Goal: Information Seeking & Learning: Understand process/instructions

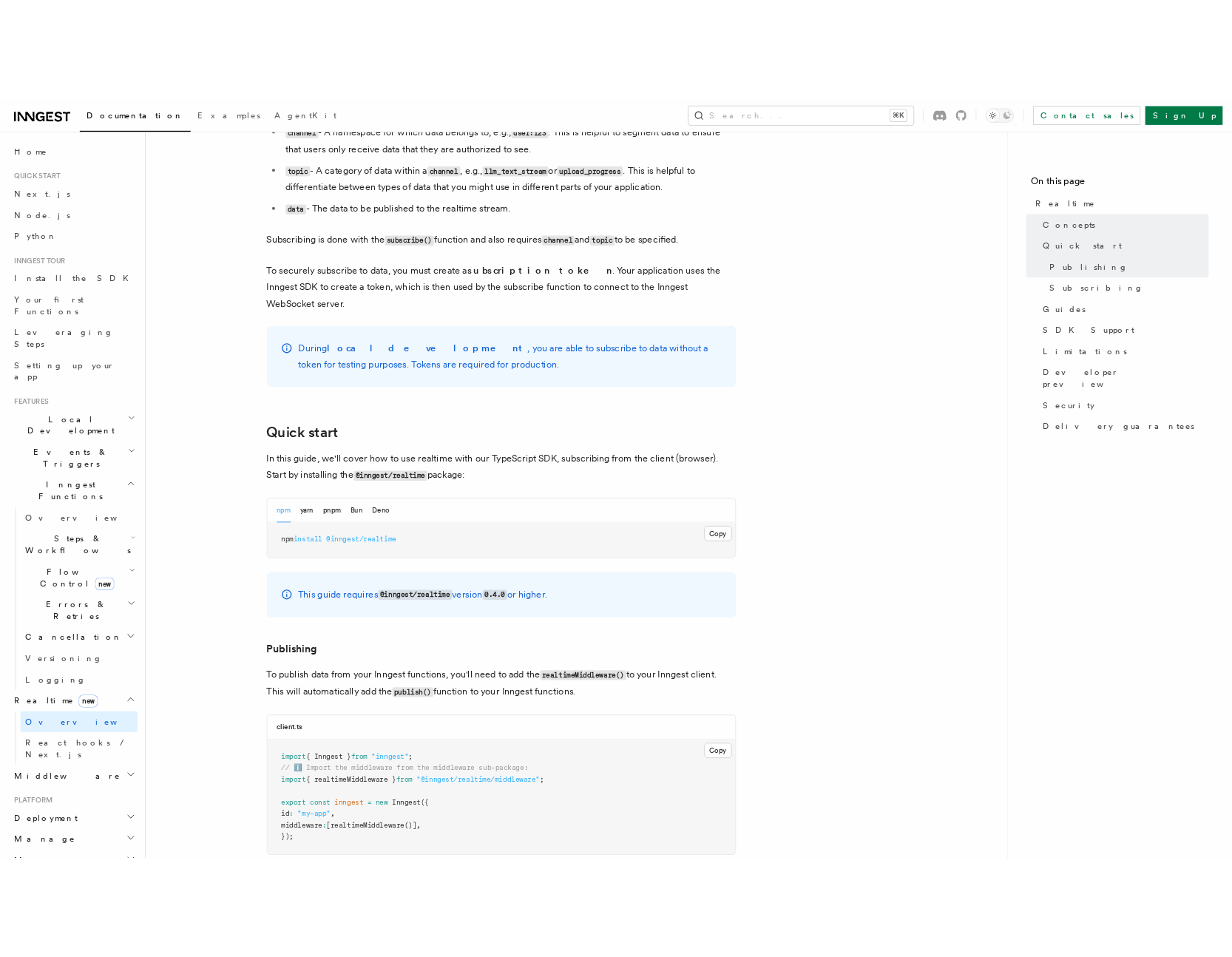
scroll to position [882, 0]
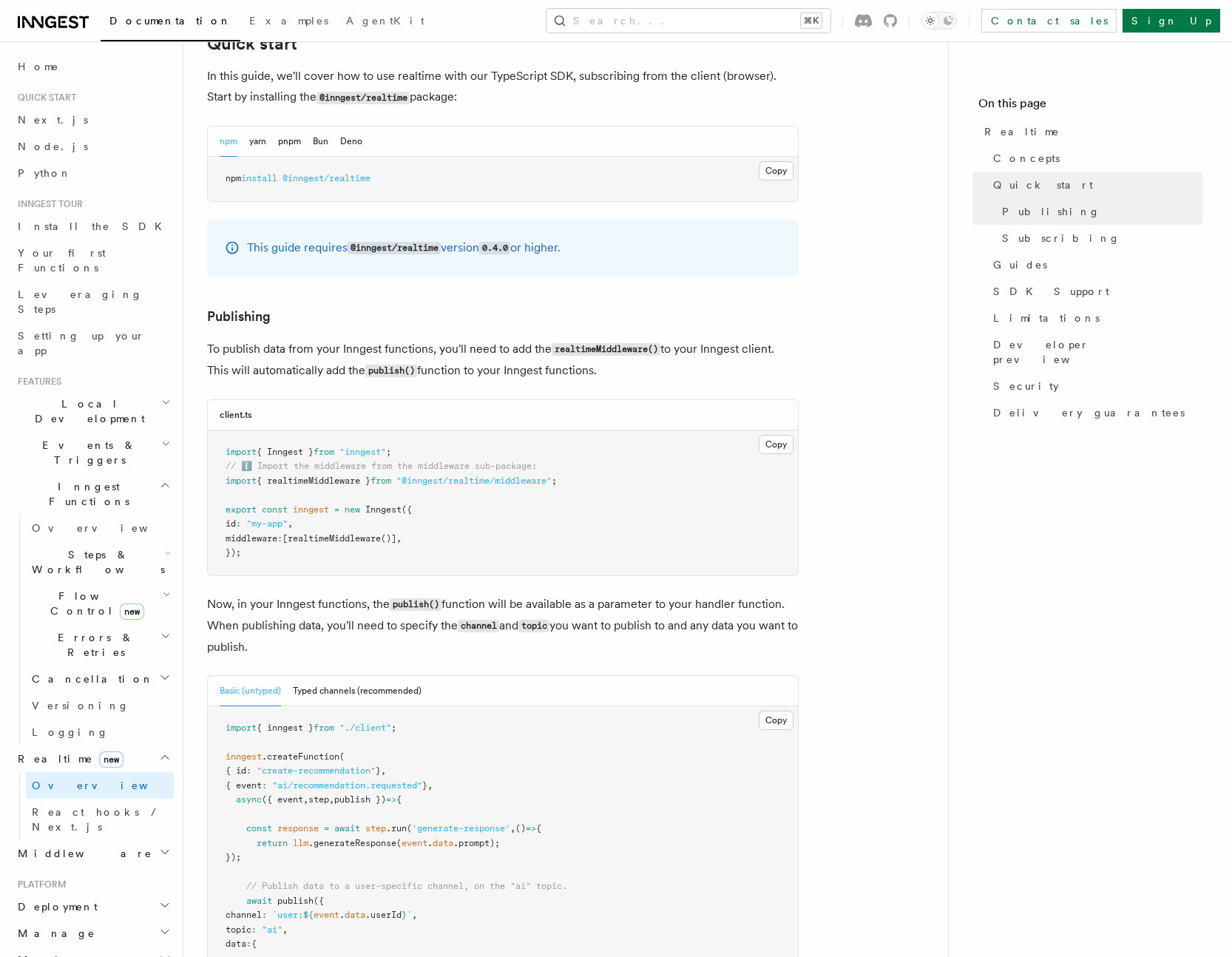
click at [622, 250] on div "This guide requires @inngest/realtime version 0.4.0 or higher." at bounding box center [502, 247] width 592 height 57
click at [447, 306] on h3 "Publishing" at bounding box center [502, 316] width 592 height 21
drag, startPoint x: 386, startPoint y: 229, endPoint x: 504, endPoint y: 228, distance: 118.0
click at [496, 237] on p "This guide requires @inngest/realtime version 0.4.0 or higher." at bounding box center [403, 248] width 313 height 22
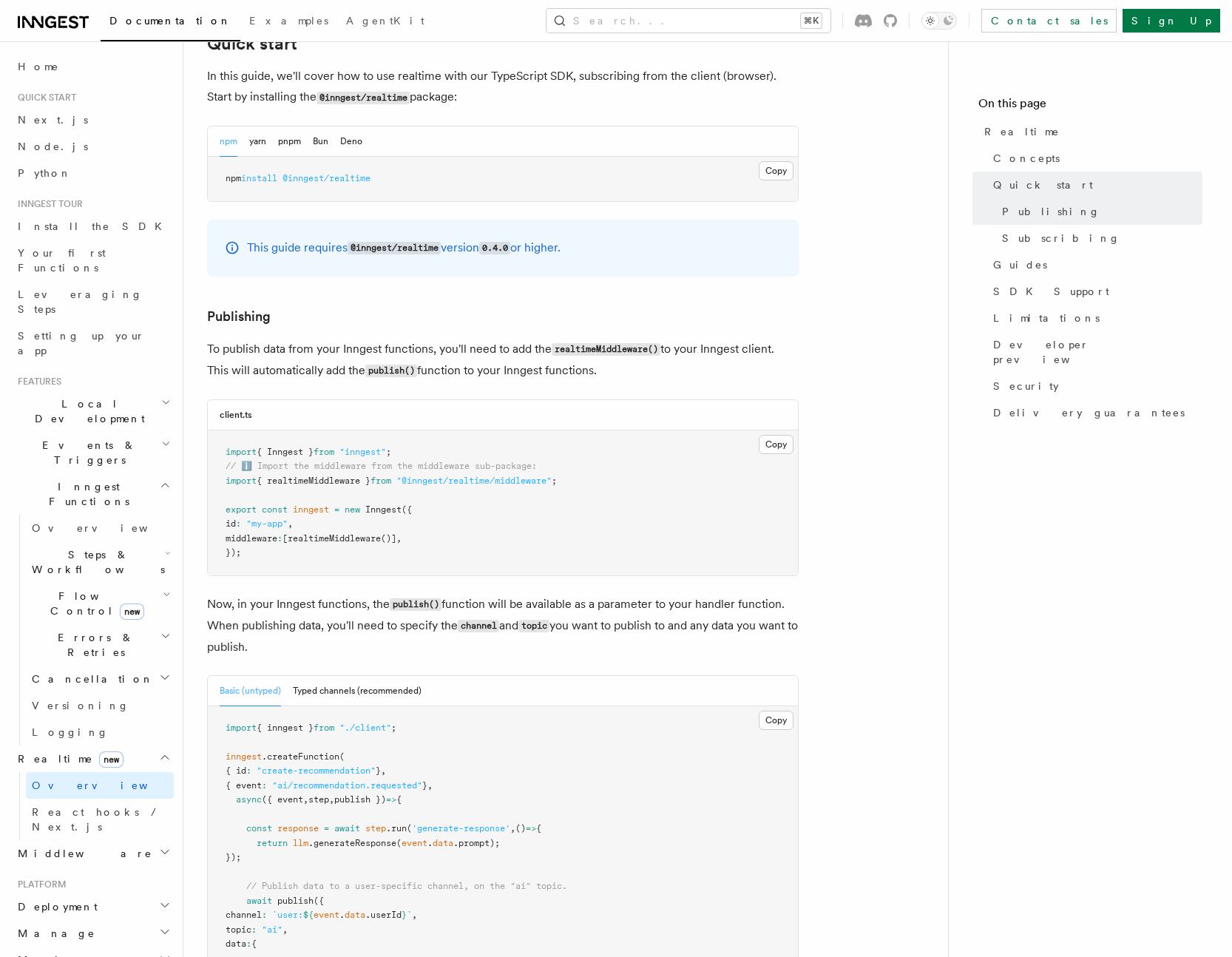
click at [543, 237] on p "This guide requires @inngest/realtime version 0.4.0 or higher." at bounding box center [403, 248] width 313 height 22
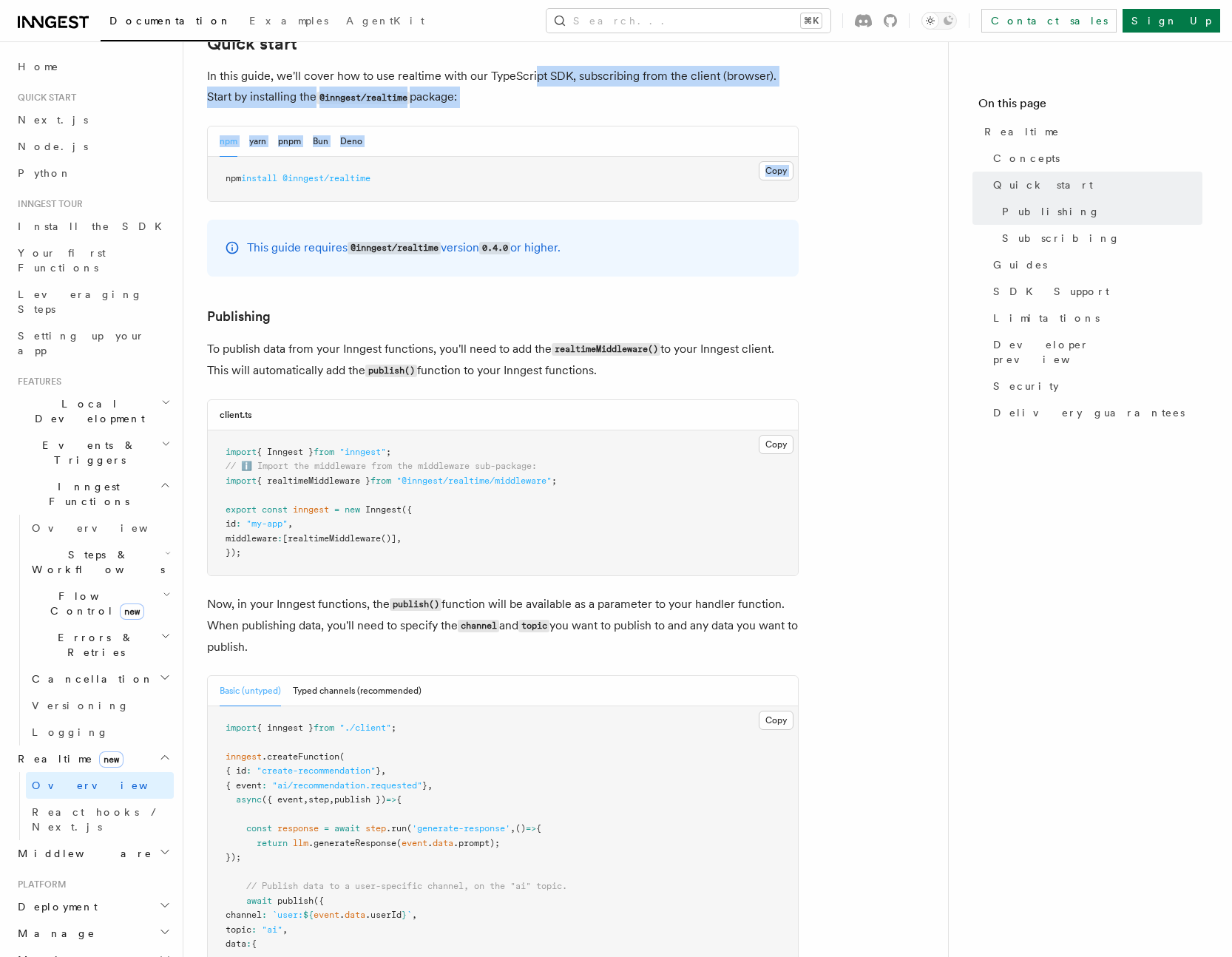
drag, startPoint x: 533, startPoint y: 56, endPoint x: 653, endPoint y: 148, distance: 151.2
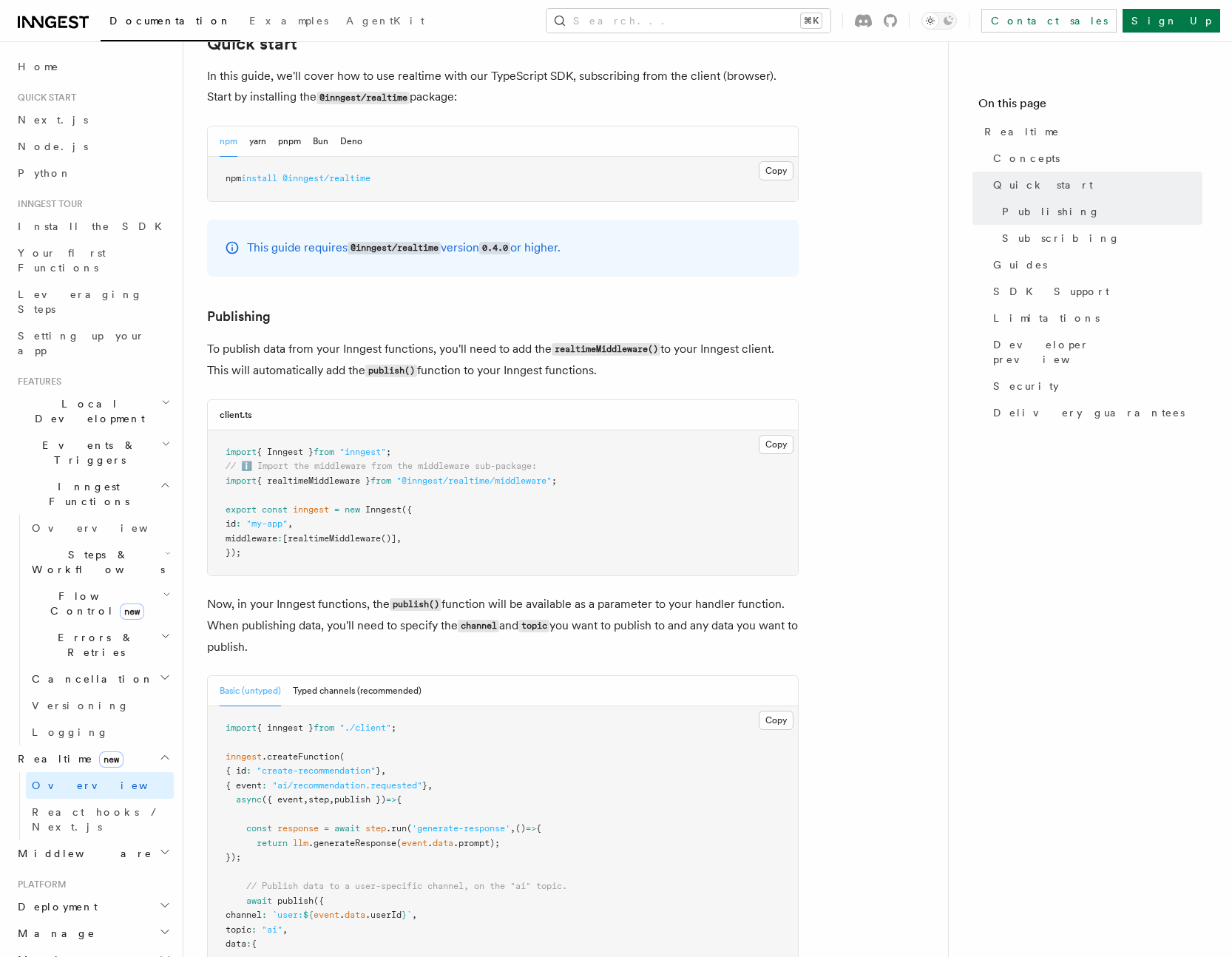
click at [695, 157] on pre "npm install @inngest/realtime" at bounding box center [502, 179] width 590 height 44
click at [765, 161] on button "Copy Copied" at bounding box center [776, 170] width 35 height 19
click at [644, 175] on pre "npm install @inngest/realtime" at bounding box center [502, 179] width 590 height 44
click at [560, 237] on p "This guide requires @inngest/realtime version 0.4.0 or higher." at bounding box center [403, 248] width 313 height 22
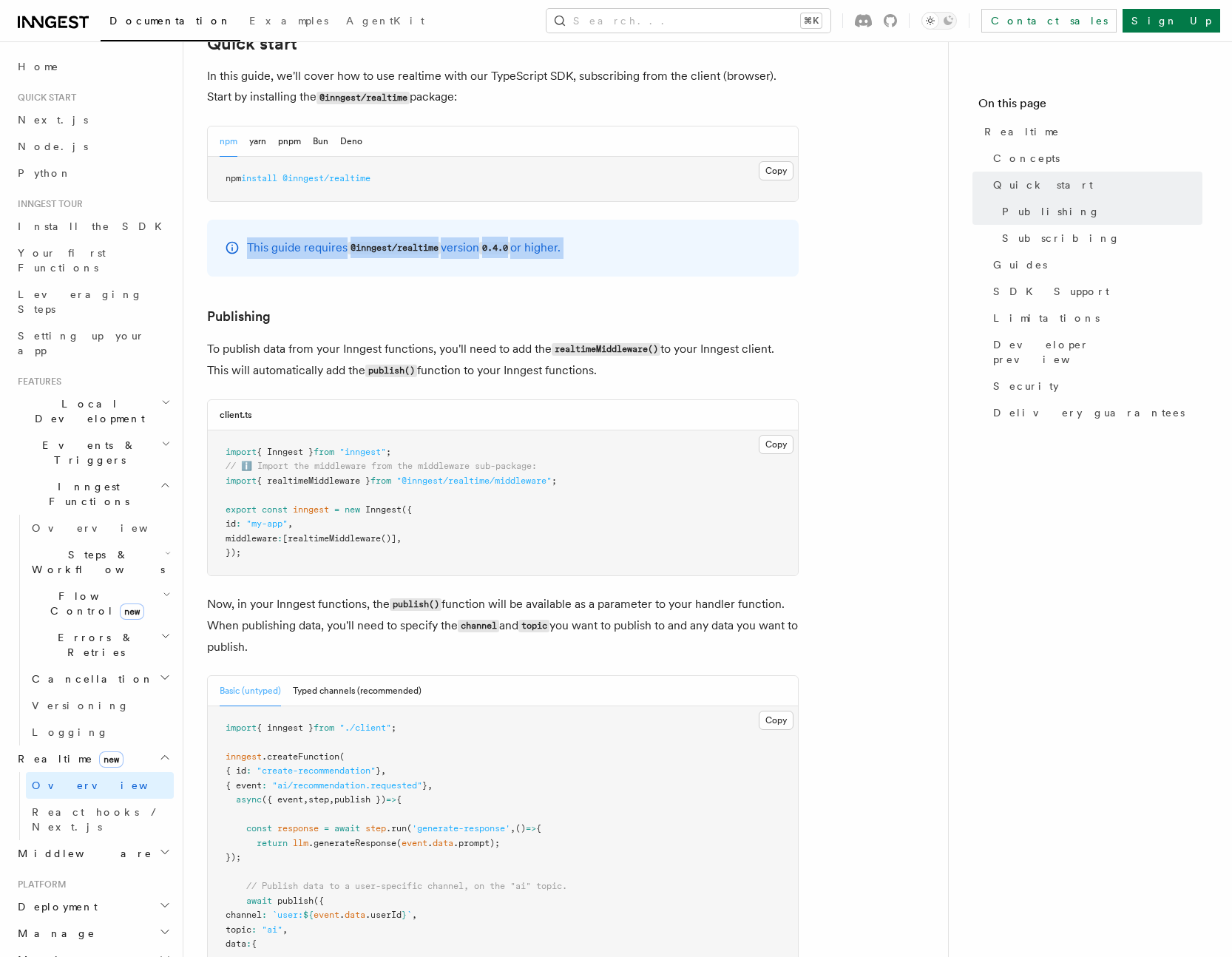
click at [560, 237] on p "This guide requires @inngest/realtime version 0.4.0 or higher." at bounding box center [403, 248] width 313 height 22
drag, startPoint x: 613, startPoint y: 224, endPoint x: 249, endPoint y: 222, distance: 364.0
click at [249, 222] on div "This guide requires @inngest/realtime version 0.4.0 or higher." at bounding box center [502, 247] width 592 height 57
click at [250, 237] on p "This guide requires @inngest/realtime version 0.4.0 or higher." at bounding box center [403, 248] width 313 height 22
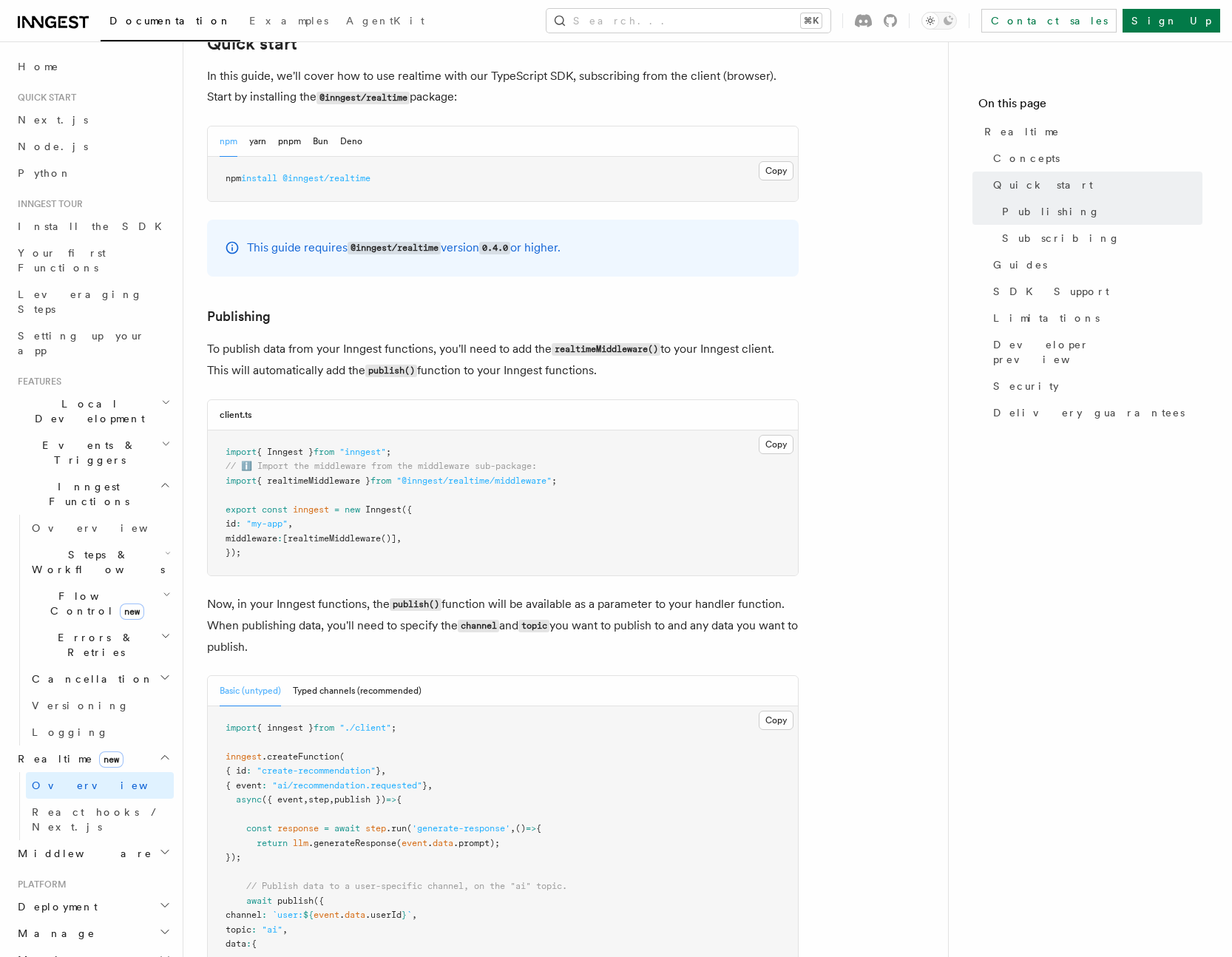
drag, startPoint x: 248, startPoint y: 223, endPoint x: 625, endPoint y: 224, distance: 377.0
click at [625, 224] on div "This guide requires @inngest/realtime version 0.4.0 or higher." at bounding box center [502, 247] width 592 height 57
click at [637, 244] on div "This guide requires @inngest/realtime version 0.4.0 or higher." at bounding box center [502, 247] width 592 height 57
click at [38, 30] on icon at bounding box center [53, 22] width 71 height 18
